Goal: Information Seeking & Learning: Learn about a topic

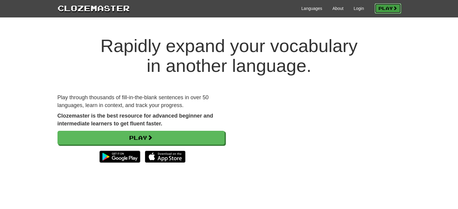
click at [380, 5] on link "Play" at bounding box center [387, 8] width 26 height 10
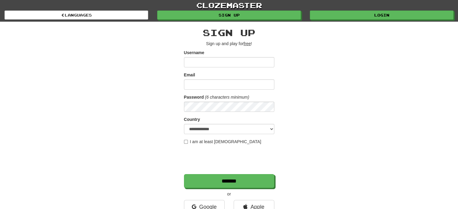
scroll to position [127, 0]
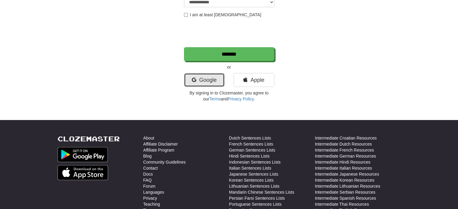
click at [210, 81] on link "Google" at bounding box center [204, 80] width 41 height 14
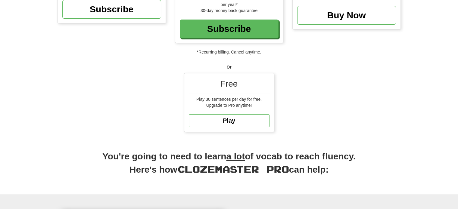
scroll to position [111, 0]
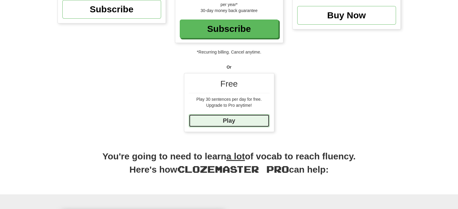
click at [228, 120] on link "Play" at bounding box center [229, 120] width 81 height 13
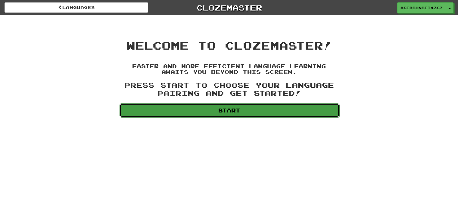
click at [227, 110] on link "Start" at bounding box center [229, 111] width 220 height 14
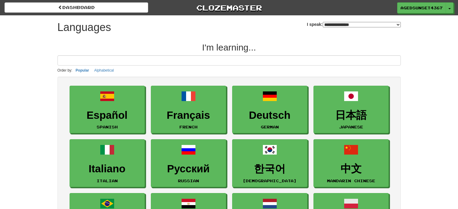
select select "*******"
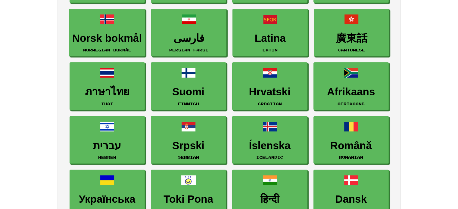
scroll to position [294, 0]
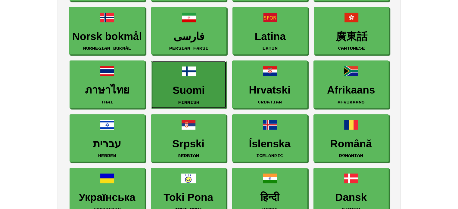
click at [182, 79] on link "Suomi Finnish" at bounding box center [188, 85] width 75 height 48
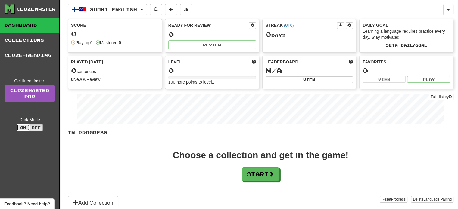
click at [23, 127] on button "On" at bounding box center [23, 127] width 13 height 7
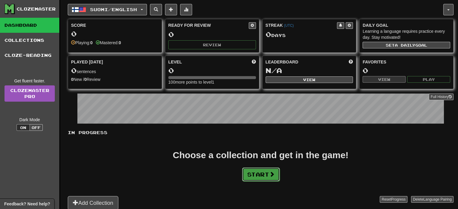
click at [258, 174] on button "Start" at bounding box center [261, 175] width 38 height 14
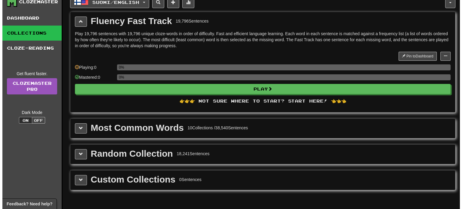
scroll to position [8, 0]
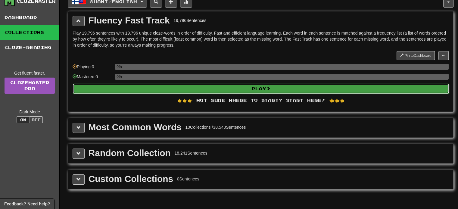
click at [209, 92] on button "Play" at bounding box center [261, 89] width 376 height 10
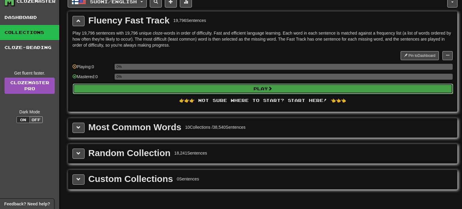
select select "**"
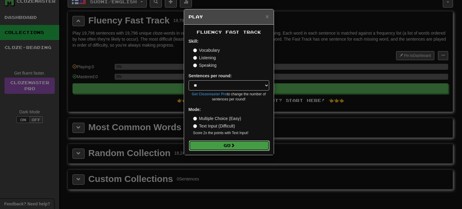
click at [242, 146] on button "Go" at bounding box center [229, 146] width 81 height 10
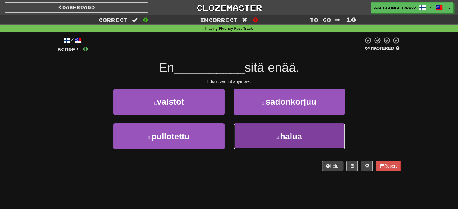
click at [301, 142] on button "4 . halua" at bounding box center [289, 136] width 111 height 26
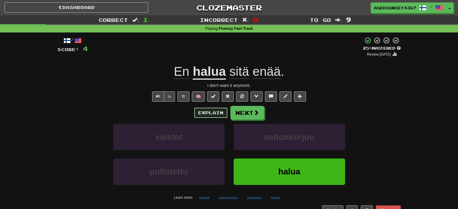
click at [213, 111] on button "Explain" at bounding box center [210, 113] width 33 height 10
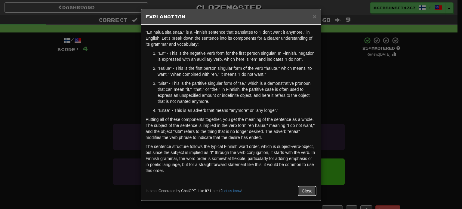
click at [309, 190] on button "Close" at bounding box center [307, 191] width 19 height 10
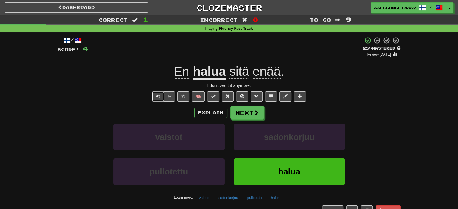
click at [159, 98] on span "Text-to-speech controls" at bounding box center [158, 96] width 4 height 4
click at [171, 98] on button "½" at bounding box center [169, 97] width 11 height 10
click at [244, 113] on button "Next" at bounding box center [248, 113] width 34 height 14
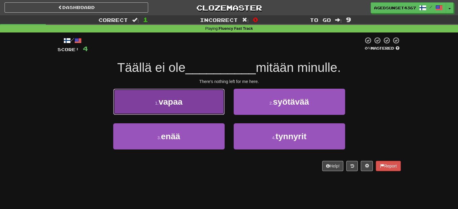
click at [175, 103] on span "vapaa" at bounding box center [171, 101] width 24 height 9
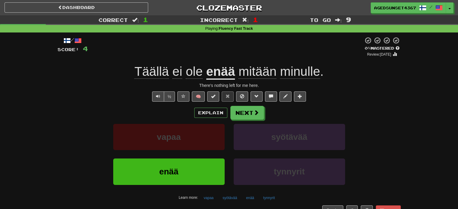
click at [242, 74] on span "mitään" at bounding box center [257, 71] width 38 height 14
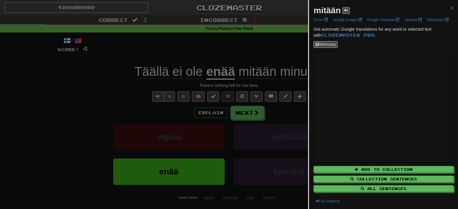
click at [271, 85] on div at bounding box center [229, 104] width 458 height 209
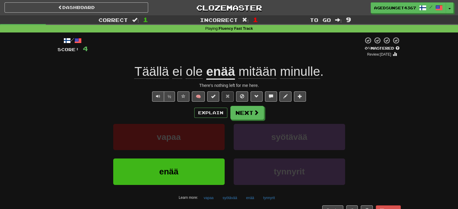
click at [218, 76] on u "enää" at bounding box center [220, 71] width 29 height 15
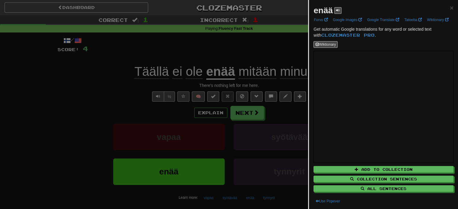
click at [270, 153] on div at bounding box center [229, 104] width 458 height 209
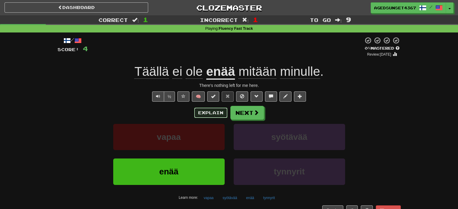
click at [205, 114] on button "Explain" at bounding box center [210, 113] width 33 height 10
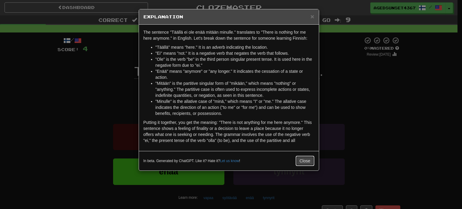
click at [308, 162] on button "Close" at bounding box center [305, 161] width 19 height 10
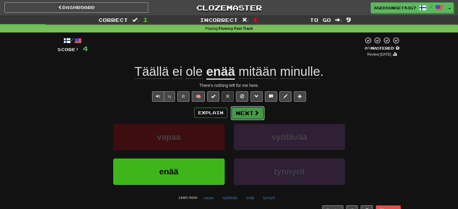
click at [258, 116] on button "Next" at bounding box center [248, 113] width 34 height 14
